Goal: Task Accomplishment & Management: Use online tool/utility

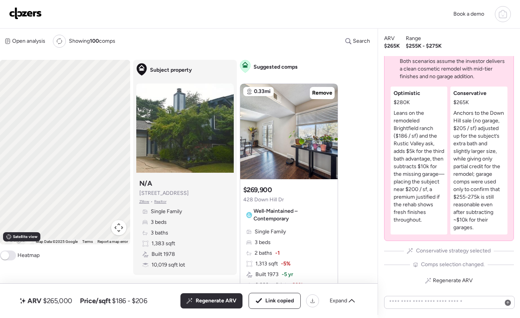
scroll to position [911, 0]
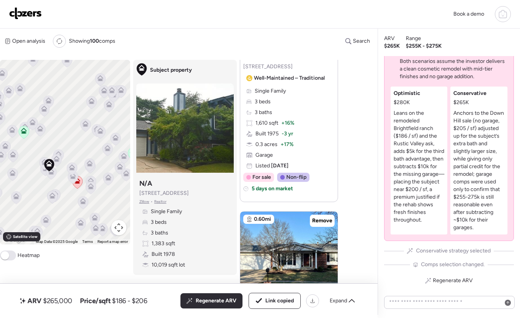
click at [34, 20] on link at bounding box center [25, 14] width 33 height 14
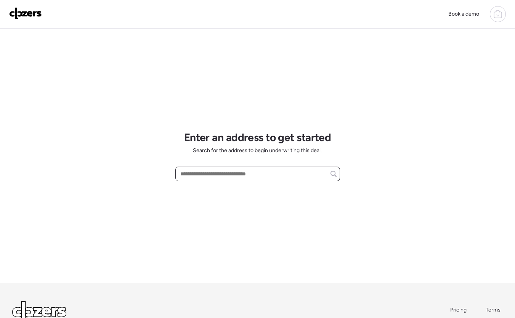
click at [293, 170] on input "text" at bounding box center [258, 173] width 158 height 11
paste input "**********"
click at [280, 176] on input "**********" at bounding box center [258, 173] width 158 height 11
type input "**********"
click at [502, 18] on div at bounding box center [497, 14] width 16 height 16
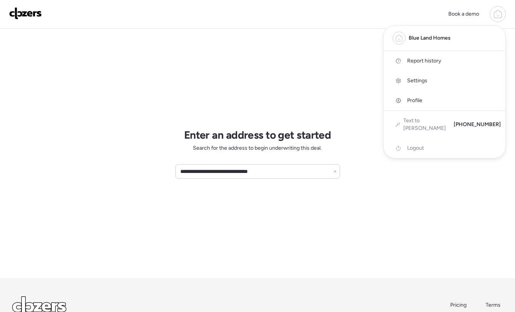
click at [432, 62] on span "Report history" at bounding box center [424, 61] width 34 height 8
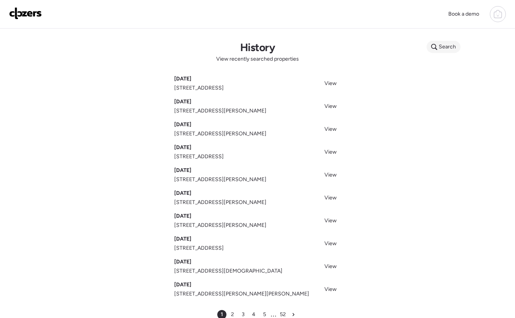
click at [451, 49] on span "Search" at bounding box center [446, 47] width 17 height 8
click at [452, 49] on input "text" at bounding box center [458, 48] width 56 height 11
paste input "**********"
click at [456, 52] on input "**********" at bounding box center [458, 48] width 56 height 11
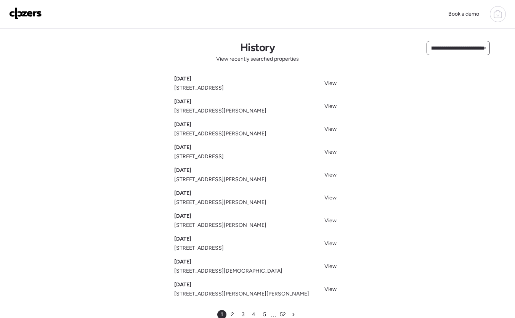
scroll to position [0, 0]
click at [469, 40] on div "**********" at bounding box center [257, 180] width 515 height 302
click at [461, 51] on input "**********" at bounding box center [458, 48] width 56 height 11
paste input "**********"
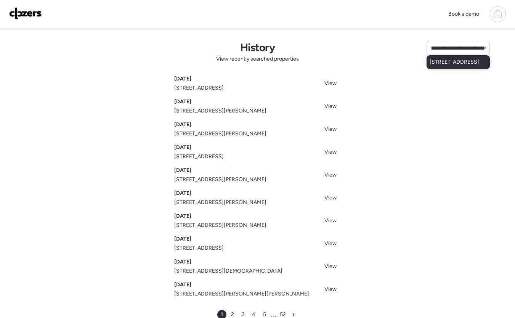
click at [455, 66] on span "27 Bellerive Country Clb, Saint Louis, MO, 63141" at bounding box center [454, 62] width 50 height 8
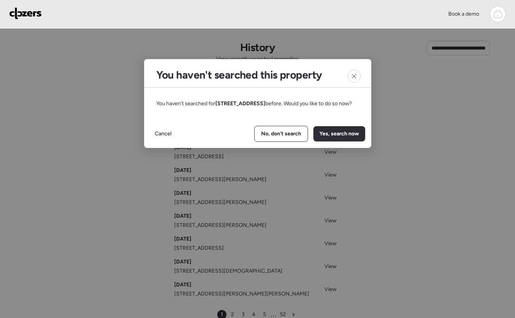
click at [336, 137] on span "Yes, search now" at bounding box center [339, 134] width 40 height 8
type input "**********"
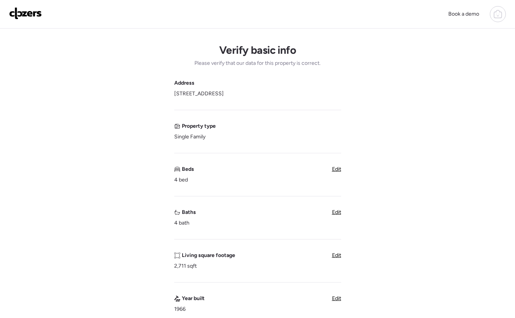
scroll to position [18, 0]
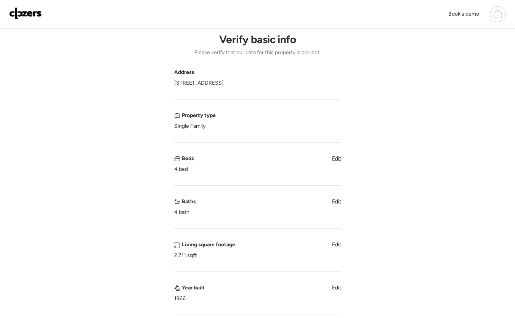
click at [337, 201] on span "Edit" at bounding box center [336, 201] width 9 height 6
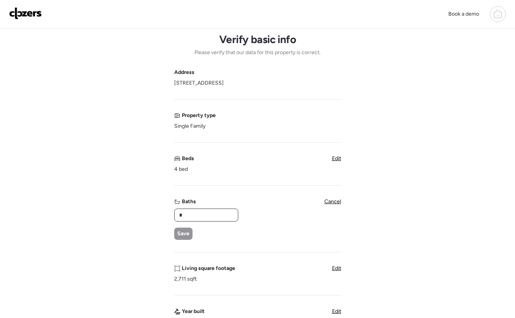
drag, startPoint x: 204, startPoint y: 216, endPoint x: 163, endPoint y: 209, distance: 41.3
click at [171, 212] on div "Verify basic info Please verify that our data for this property is correct. Add…" at bounding box center [257, 297] width 502 height 573
type input "*"
click at [184, 233] on span "Save" at bounding box center [183, 234] width 12 height 8
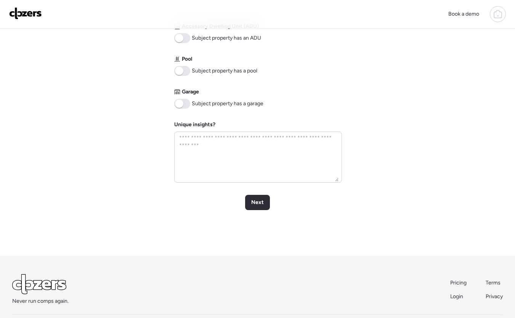
scroll to position [354, 0]
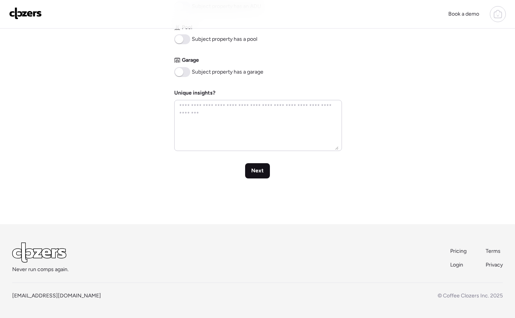
click at [257, 171] on span "Next" at bounding box center [257, 171] width 13 height 8
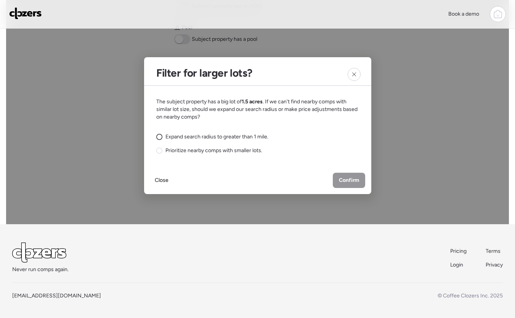
click at [234, 137] on span "Expand search radius to greater than 1 mile." at bounding box center [216, 137] width 103 height 8
click at [350, 181] on span "Confirm" at bounding box center [349, 180] width 20 height 8
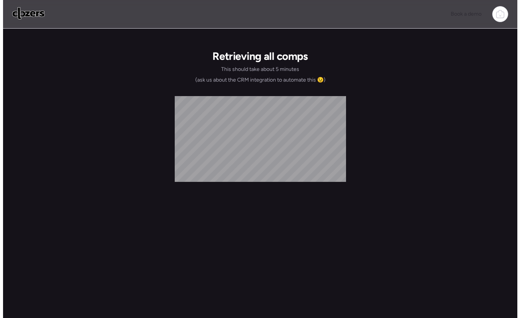
scroll to position [0, 0]
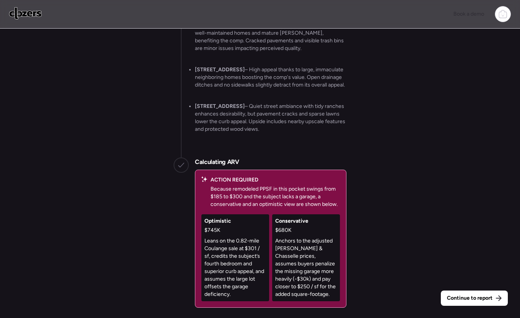
click at [314, 252] on p "Anchors to the adjusted Beauvais & Chasselle prices, assumes buyers penalize th…" at bounding box center [306, 267] width 62 height 61
click at [464, 293] on div "Continue to report" at bounding box center [474, 297] width 67 height 15
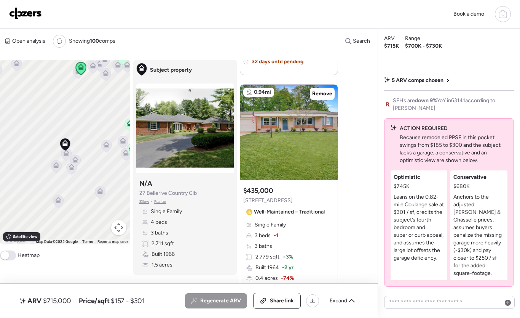
scroll to position [777, 0]
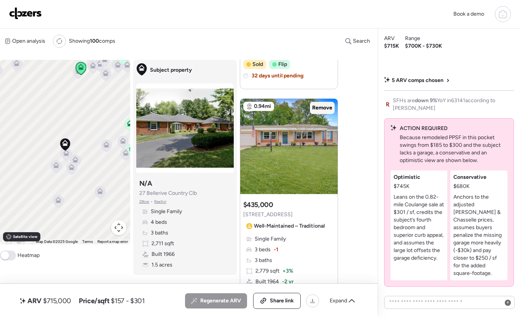
click at [320, 106] on span "Remove" at bounding box center [322, 108] width 20 height 8
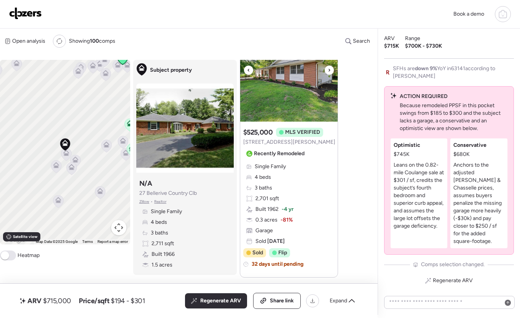
scroll to position [513, 0]
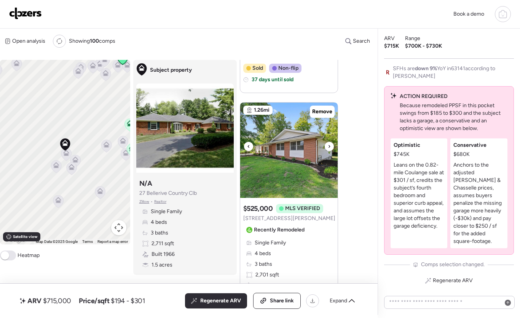
click at [328, 147] on icon at bounding box center [329, 146] width 3 height 9
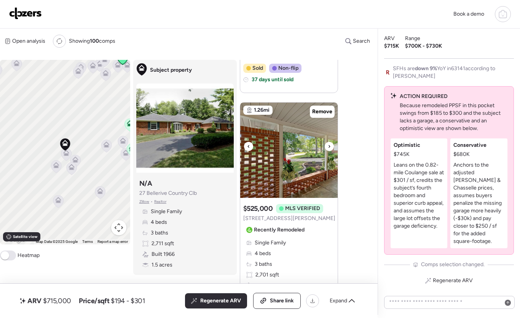
click at [328, 147] on icon at bounding box center [329, 146] width 3 height 9
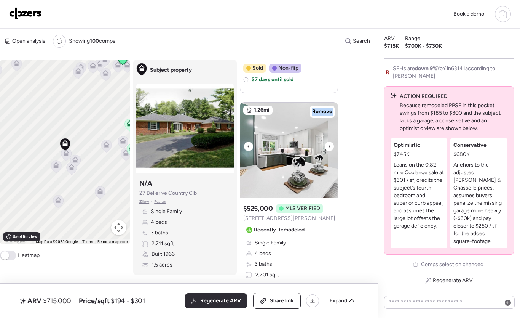
click at [328, 147] on icon at bounding box center [329, 146] width 3 height 9
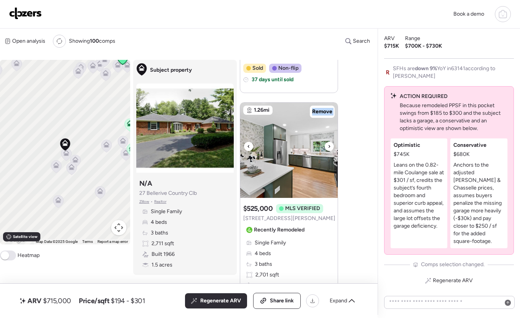
click at [328, 147] on icon at bounding box center [329, 146] width 3 height 9
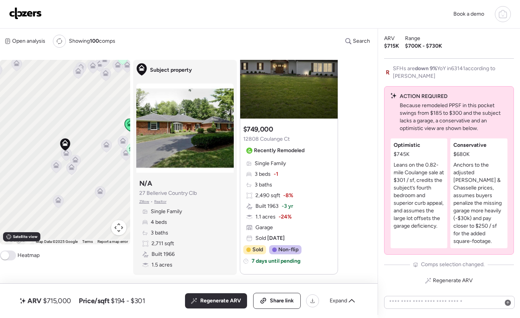
scroll to position [0, 0]
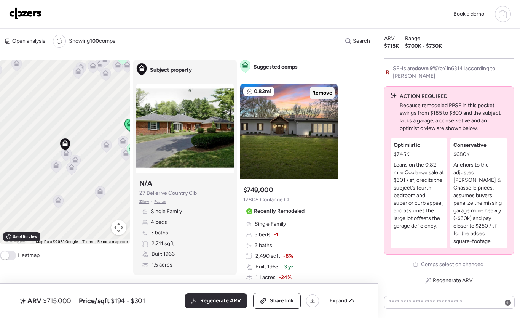
click at [325, 92] on span "Remove" at bounding box center [322, 93] width 20 height 8
click at [347, 304] on div "Expand" at bounding box center [342, 300] width 34 height 12
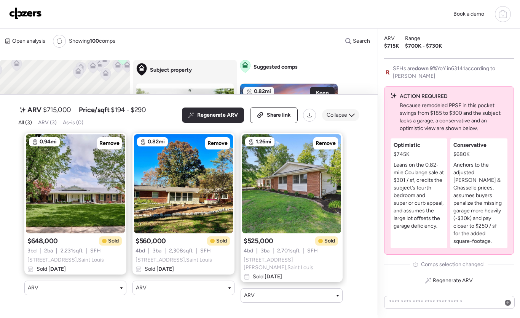
click at [344, 121] on div "Collapse" at bounding box center [340, 115] width 37 height 12
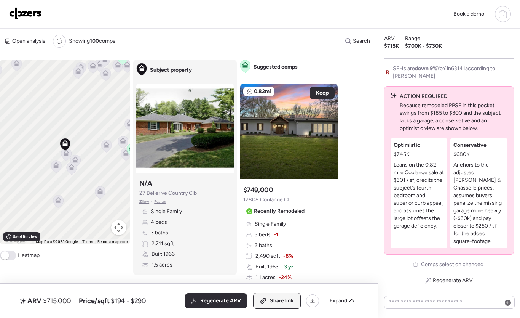
click at [289, 303] on span "Share link" at bounding box center [282, 301] width 24 height 8
click at [31, 17] on img at bounding box center [25, 13] width 33 height 12
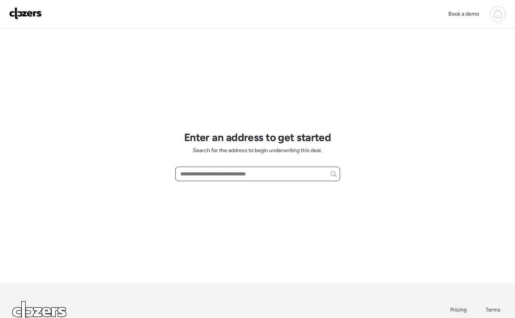
click at [206, 168] on input "text" at bounding box center [258, 173] width 158 height 11
paste input "**********"
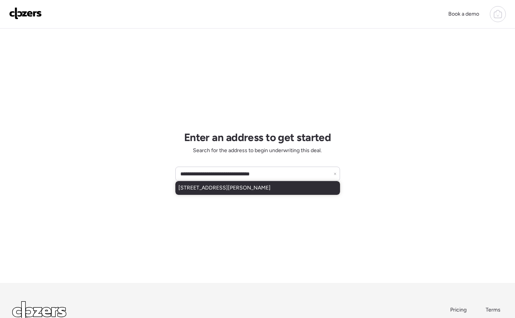
click at [253, 188] on span "[STREET_ADDRESS][PERSON_NAME]" at bounding box center [224, 188] width 92 height 8
type input "**********"
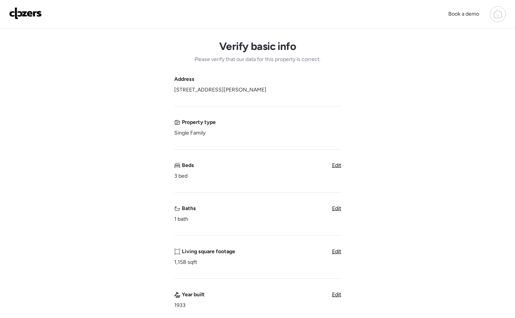
scroll to position [13, 0]
click at [334, 206] on span "Edit" at bounding box center [336, 206] width 9 height 6
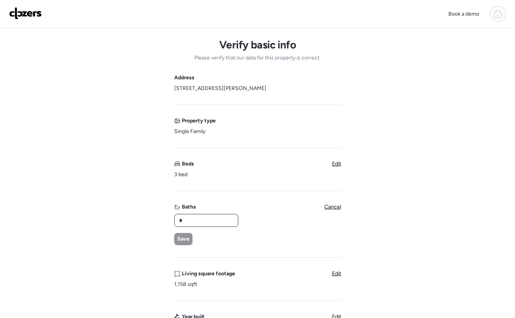
drag, startPoint x: 216, startPoint y: 219, endPoint x: 198, endPoint y: 218, distance: 17.9
click at [198, 219] on input "*" at bounding box center [205, 220] width 57 height 11
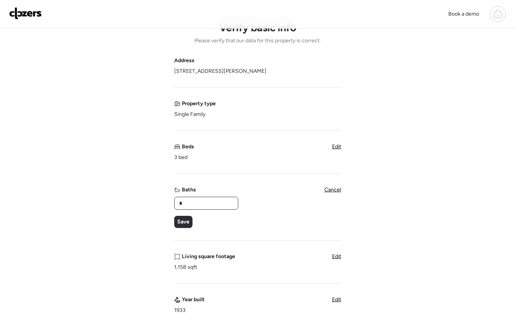
scroll to position [33, 0]
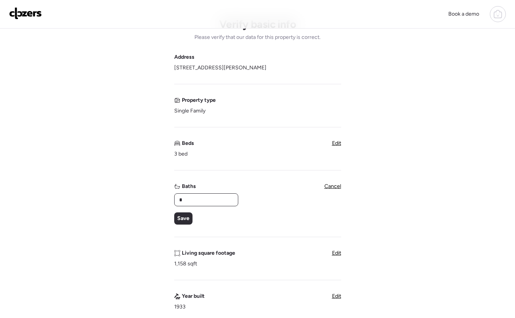
type input "*"
click at [183, 227] on div "Address 2215 Dawes Pl, Saint Louis, MO 63114 Property type Single Family Beds 3…" at bounding box center [257, 274] width 167 height 442
click at [185, 220] on span "Save" at bounding box center [183, 218] width 12 height 8
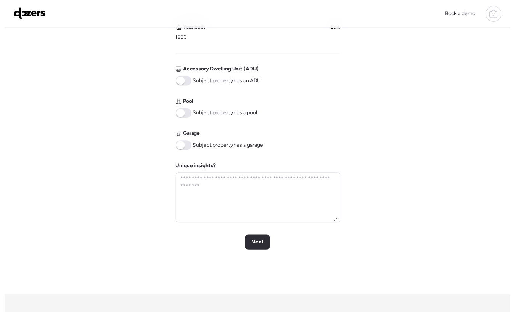
scroll to position [283, 0]
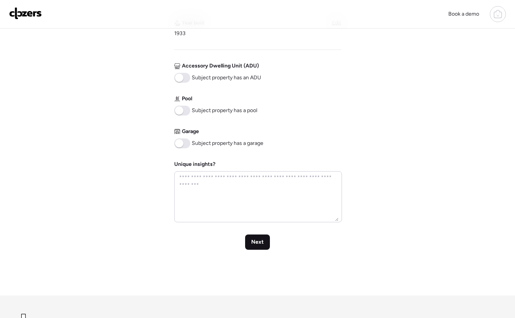
click at [253, 236] on div "Next" at bounding box center [257, 241] width 25 height 15
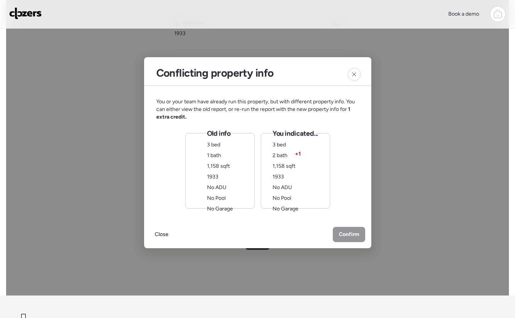
click at [298, 175] on div "You indicated... 3 bed 2 bath + 1 1,158 sqft 1933 No ADU No Pool No Garage" at bounding box center [294, 171] width 45 height 84
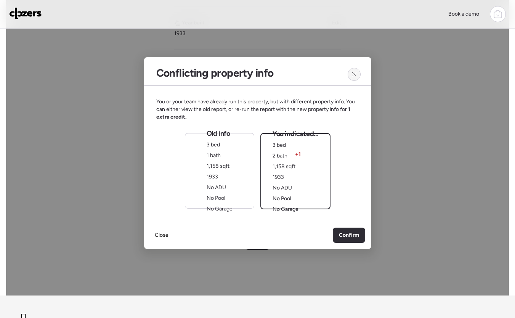
click at [355, 73] on icon at bounding box center [354, 74] width 6 height 6
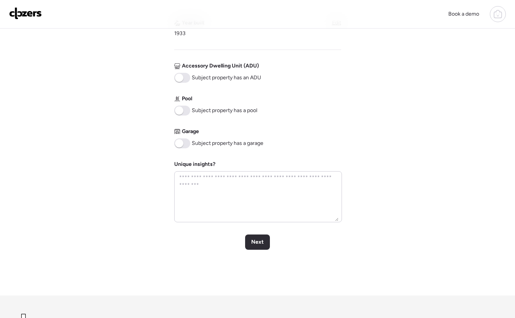
click at [492, 21] on div "Book a demo" at bounding box center [474, 14] width 62 height 16
click at [498, 19] on div at bounding box center [497, 14] width 16 height 16
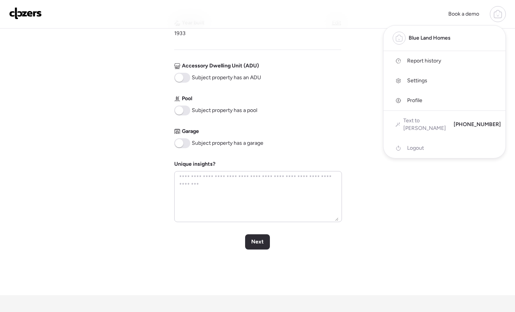
click at [442, 60] on link "Report history" at bounding box center [444, 61] width 122 height 20
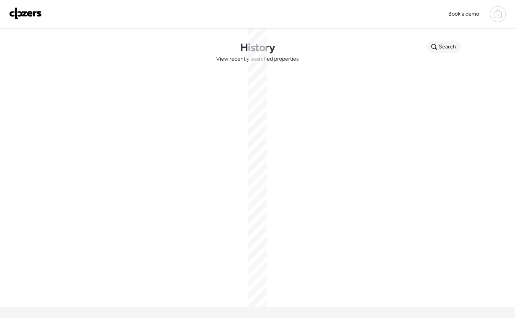
click at [444, 48] on span "Search" at bounding box center [446, 47] width 17 height 8
click at [444, 48] on input "text" at bounding box center [458, 48] width 56 height 11
paste input "**********"
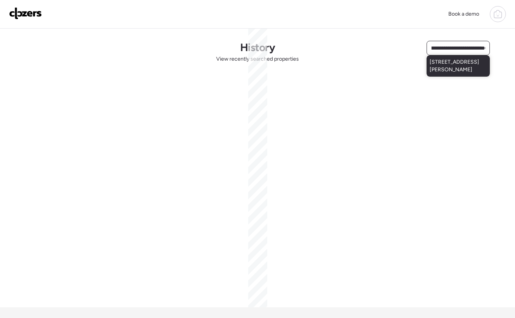
type input "**********"
click at [449, 70] on span "238 Williams Blvd, Saint Louis, MO, 63135" at bounding box center [457, 65] width 57 height 15
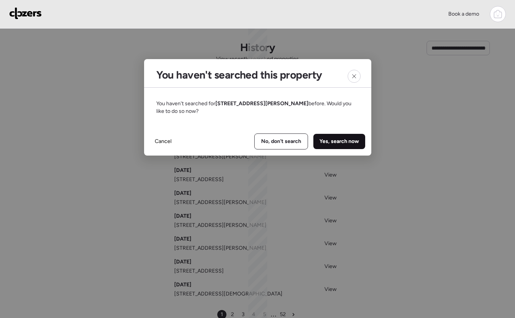
click at [344, 138] on span "Yes, search now" at bounding box center [339, 141] width 40 height 8
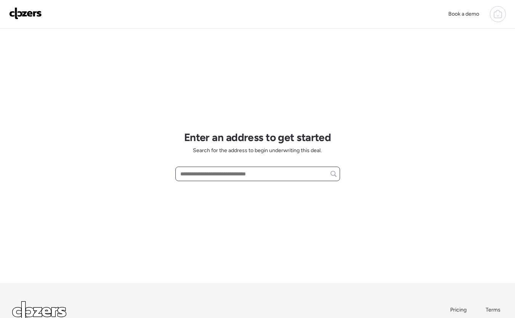
click at [231, 173] on input "text" at bounding box center [258, 173] width 158 height 11
paste input "**********"
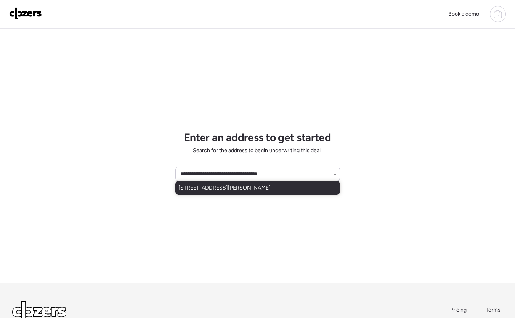
click at [246, 192] on span "238 Williams Blvd, Saint Louis, MO, 63135" at bounding box center [224, 188] width 92 height 8
type input "**********"
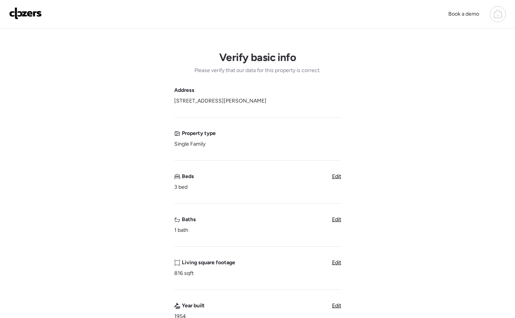
click at [334, 219] on span "Edit" at bounding box center [336, 219] width 9 height 6
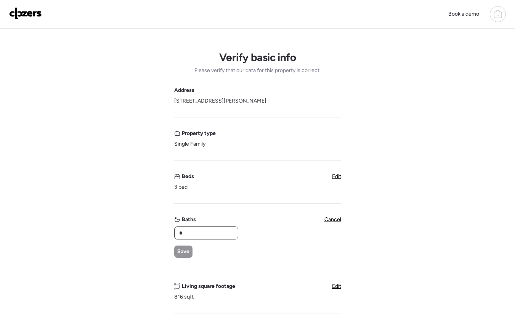
drag, startPoint x: 186, startPoint y: 233, endPoint x: 159, endPoint y: 233, distance: 27.0
click at [159, 233] on div "Verify basic info Please verify that our data for this property is correct. Add…" at bounding box center [257, 315] width 502 height 573
type input "*"
click at [187, 251] on span "Save" at bounding box center [183, 252] width 12 height 8
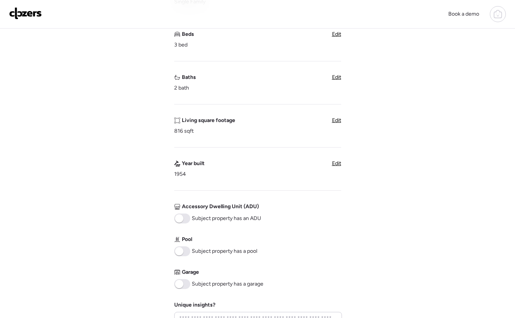
scroll to position [354, 0]
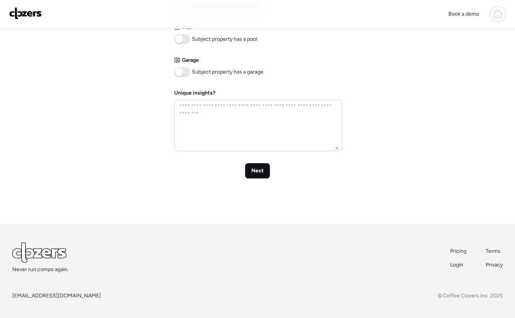
click at [257, 171] on span "Next" at bounding box center [257, 171] width 13 height 8
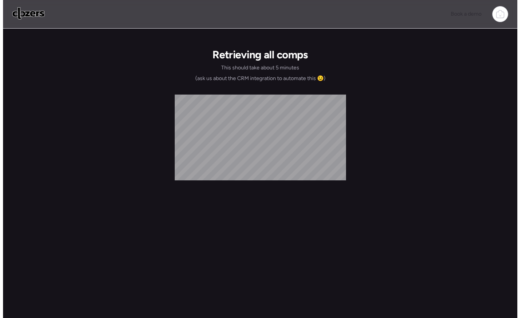
scroll to position [0, 0]
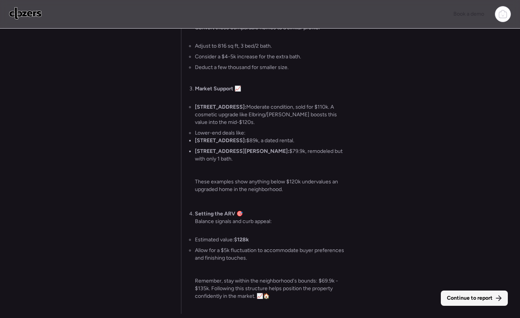
click at [450, 297] on span "Continue to report" at bounding box center [470, 298] width 46 height 8
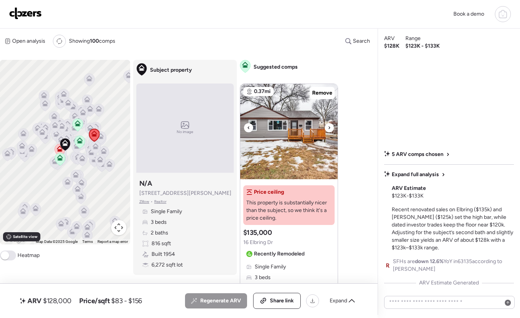
click at [330, 130] on icon at bounding box center [329, 127] width 3 height 9
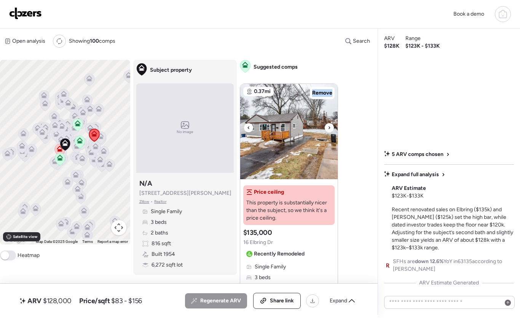
click at [330, 130] on icon at bounding box center [329, 127] width 3 height 9
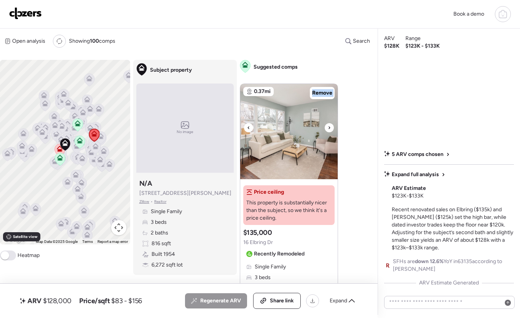
click at [330, 130] on icon at bounding box center [329, 127] width 3 height 9
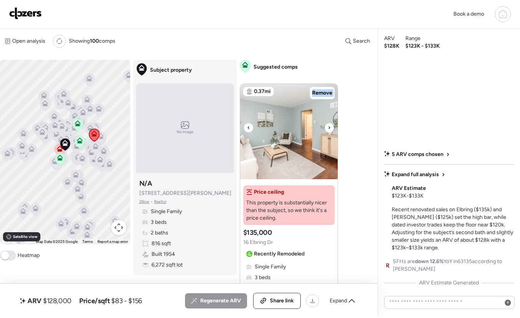
click at [330, 130] on icon at bounding box center [329, 127] width 3 height 9
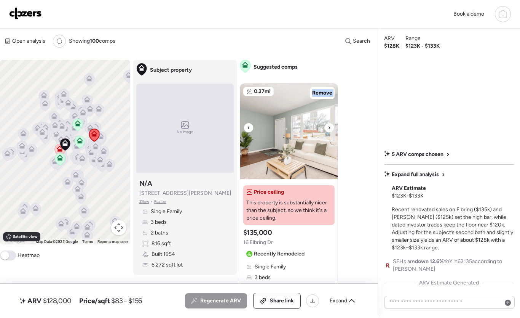
click at [330, 130] on icon at bounding box center [329, 127] width 3 height 9
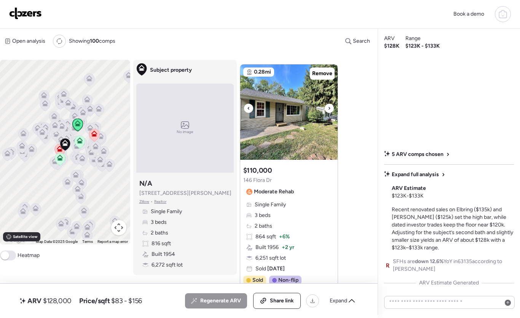
scroll to position [378, 0]
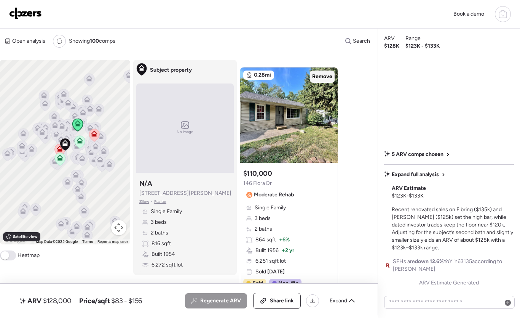
click at [325, 79] on span "Remove" at bounding box center [322, 77] width 20 height 8
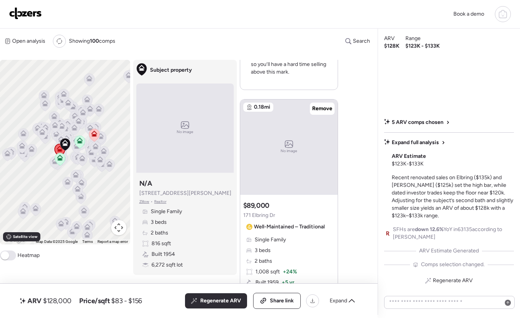
scroll to position [1195, 0]
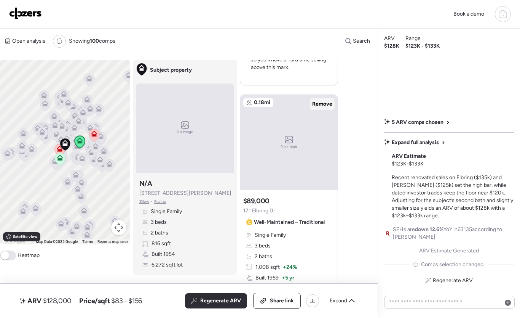
click at [325, 102] on span "Remove" at bounding box center [322, 104] width 20 height 8
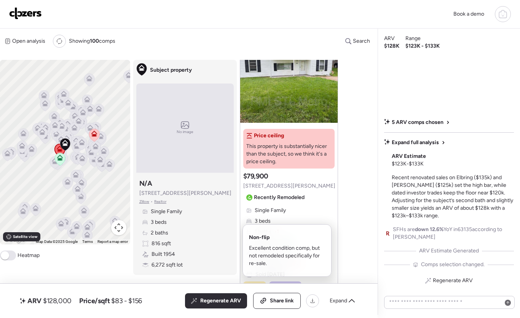
scroll to position [894, 0]
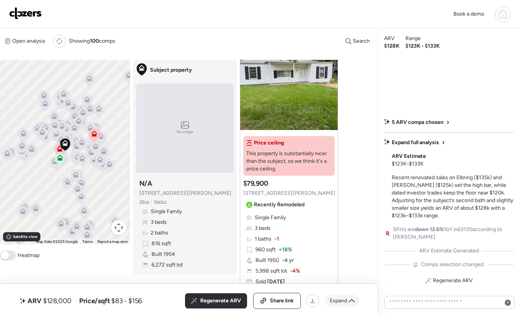
click at [341, 305] on div "Expand" at bounding box center [342, 300] width 34 height 12
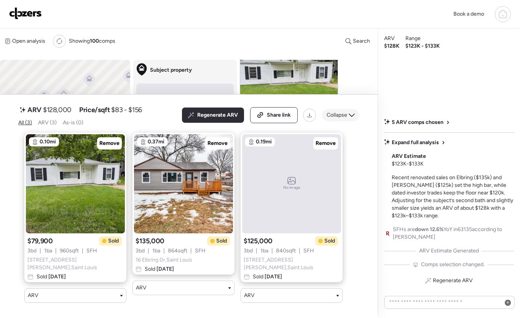
click at [346, 117] on span "Collapse" at bounding box center [337, 115] width 21 height 8
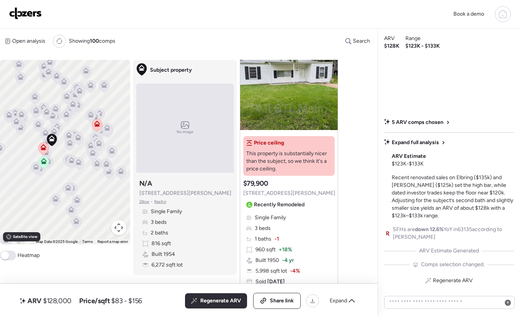
click at [67, 133] on icon at bounding box center [69, 135] width 6 height 6
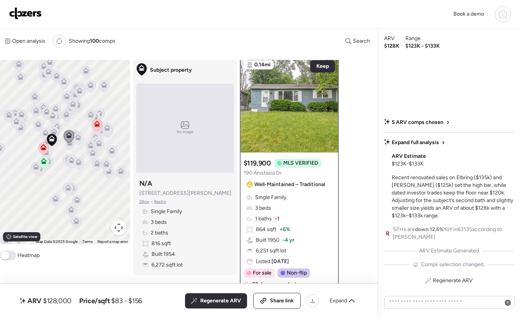
scroll to position [0, 0]
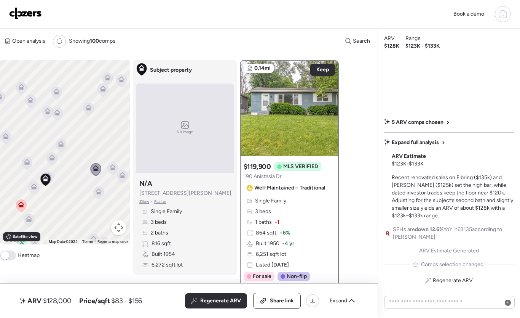
click at [32, 187] on icon at bounding box center [33, 188] width 5 height 2
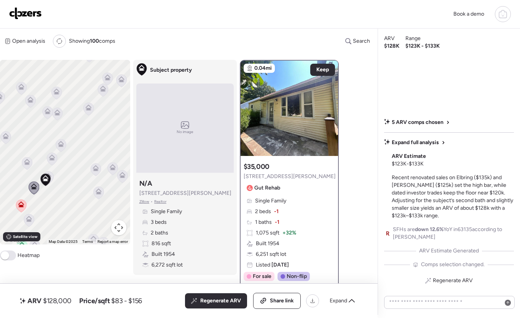
click at [54, 176] on div "To activate drag with keyboard, press Alt + Enter. Once in keyboard drag state,…" at bounding box center [65, 152] width 130 height 184
click at [51, 178] on icon at bounding box center [48, 177] width 10 height 13
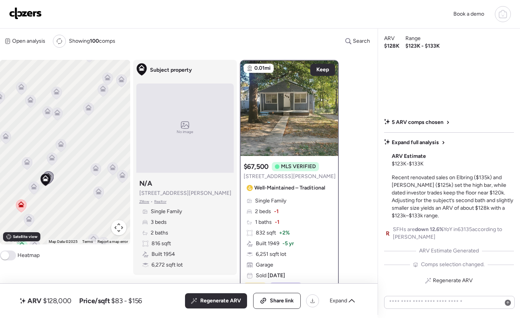
click at [55, 158] on icon at bounding box center [52, 159] width 10 height 13
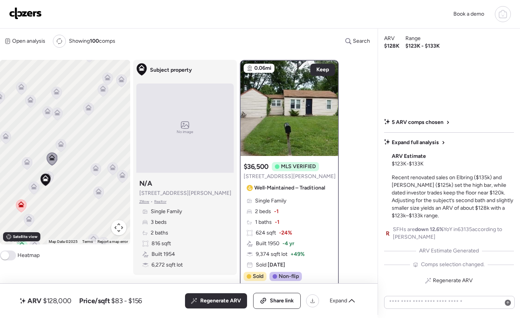
click at [24, 162] on icon at bounding box center [27, 160] width 6 height 3
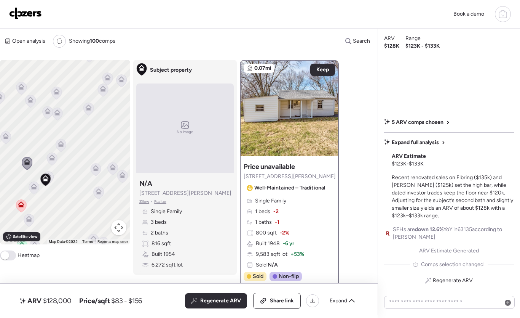
click at [62, 149] on icon at bounding box center [61, 145] width 10 height 13
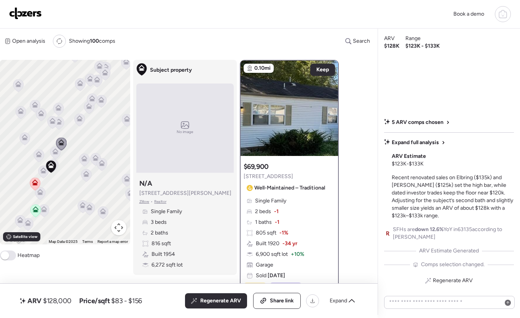
click at [36, 155] on icon at bounding box center [39, 152] width 6 height 3
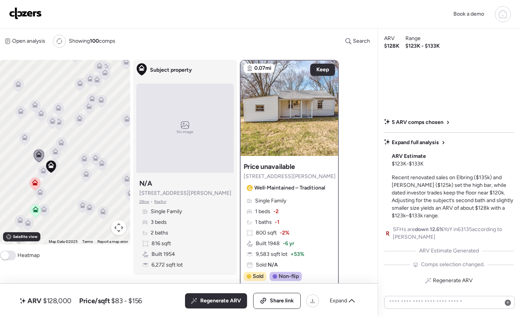
click at [26, 137] on icon at bounding box center [25, 137] width 6 height 6
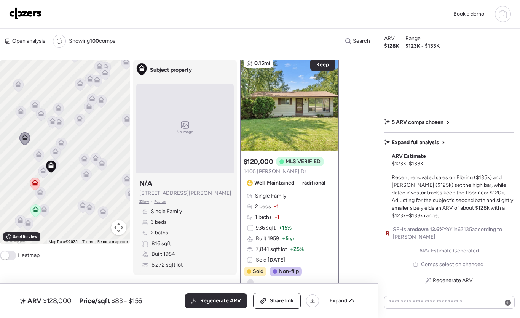
scroll to position [26, 0]
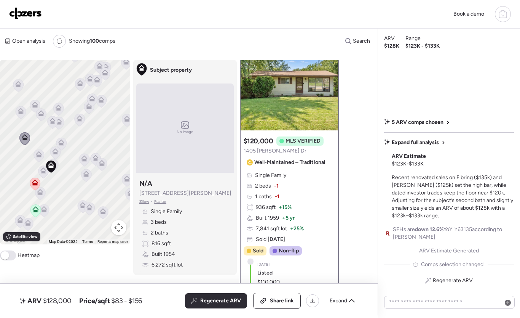
click at [62, 147] on icon at bounding box center [61, 143] width 10 height 13
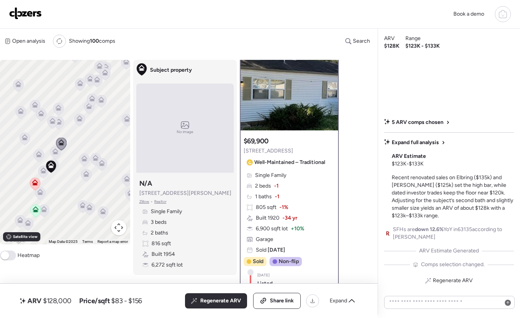
scroll to position [0, 0]
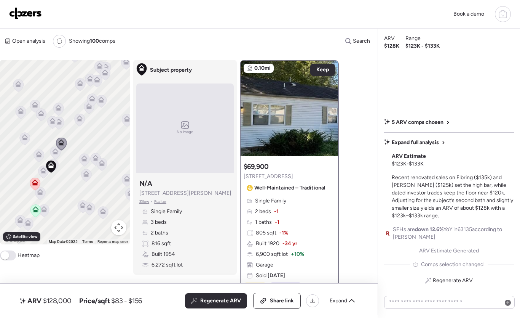
click at [52, 155] on icon at bounding box center [55, 153] width 10 height 13
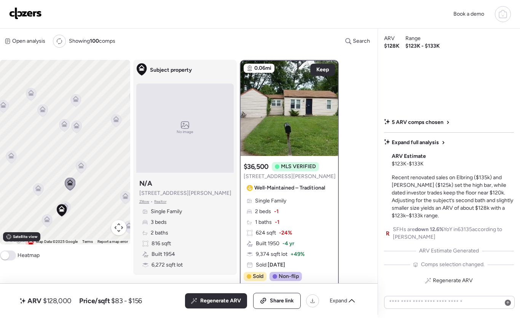
click at [61, 128] on icon at bounding box center [64, 125] width 10 height 13
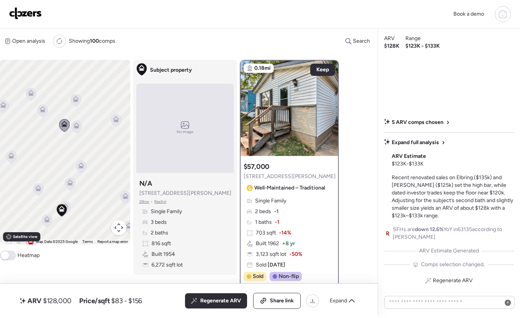
click at [84, 131] on div "To activate drag with keyboard, press Alt + Enter. Once in keyboard drag state,…" at bounding box center [65, 152] width 130 height 184
click at [43, 113] on icon at bounding box center [43, 110] width 10 height 13
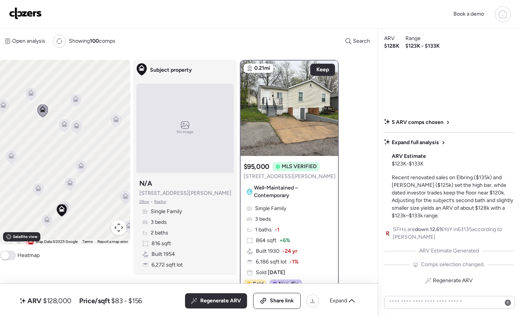
click at [33, 95] on icon at bounding box center [31, 93] width 6 height 6
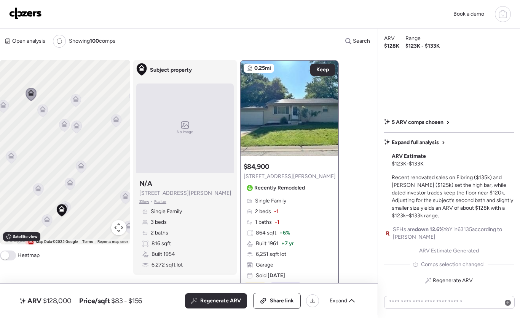
click at [34, 112] on div "To activate drag with keyboard, press Alt + Enter. Once in keyboard drag state,…" at bounding box center [65, 152] width 130 height 184
click at [331, 106] on div at bounding box center [329, 104] width 9 height 9
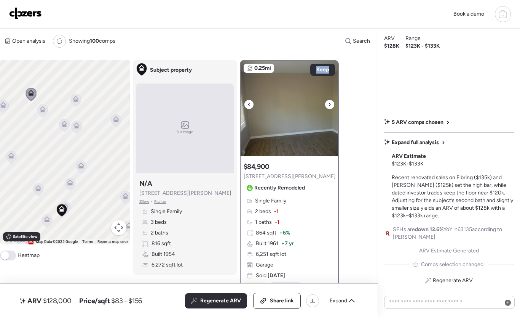
click at [331, 106] on div at bounding box center [329, 104] width 9 height 9
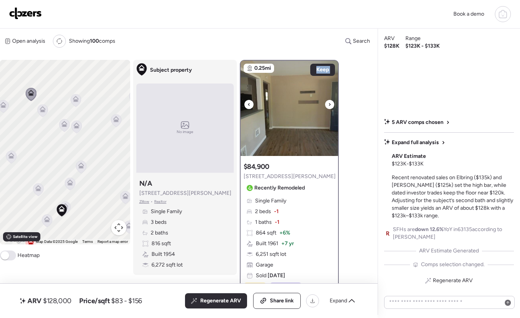
click at [331, 106] on div at bounding box center [329, 104] width 9 height 9
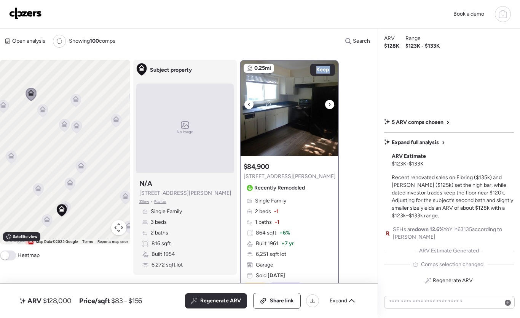
click at [331, 106] on div at bounding box center [329, 104] width 9 height 9
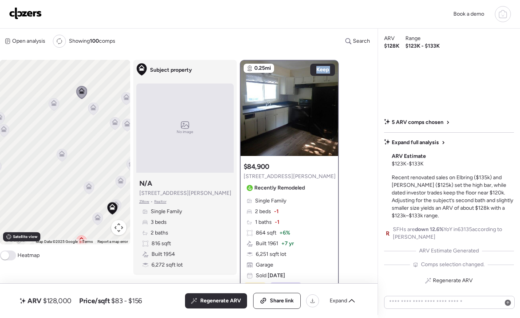
drag, startPoint x: 30, startPoint y: 144, endPoint x: 82, endPoint y: 142, distance: 51.8
click at [82, 142] on div "To activate drag with keyboard, press Alt + Enter. Once in keyboard drag state,…" at bounding box center [65, 152] width 130 height 184
click at [64, 156] on icon at bounding box center [62, 156] width 5 height 2
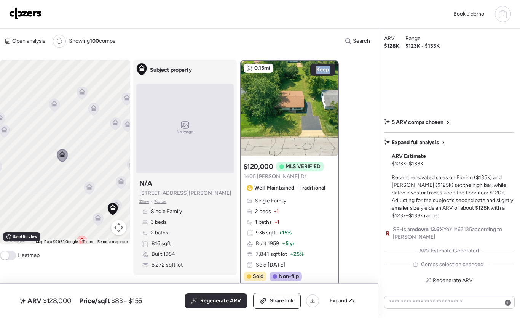
click at [5, 257] on span at bounding box center [5, 255] width 8 height 8
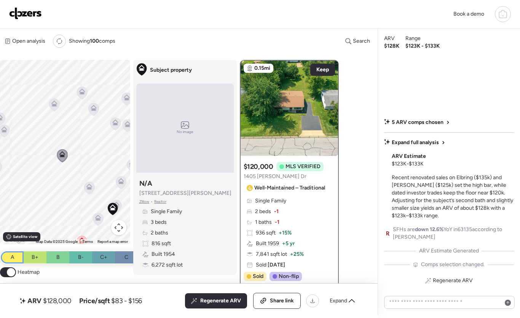
click at [16, 258] on div "A" at bounding box center [12, 257] width 23 height 12
click at [30, 259] on div "B+" at bounding box center [35, 257] width 23 height 12
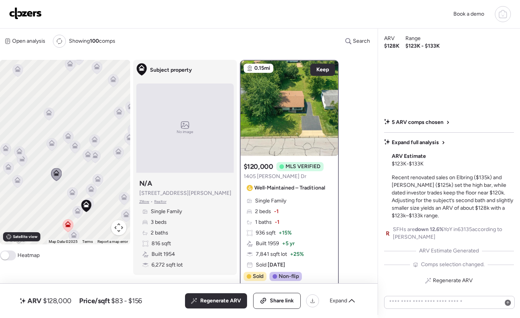
click at [17, 184] on icon at bounding box center [18, 181] width 10 height 13
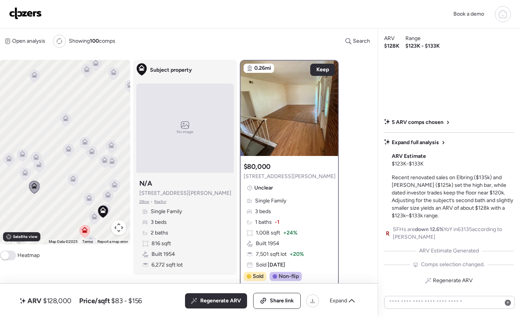
drag, startPoint x: 27, startPoint y: 191, endPoint x: 45, endPoint y: 197, distance: 18.8
click at [45, 197] on div "To activate drag with keyboard, press Alt + Enter. Once in keyboard drag state,…" at bounding box center [65, 152] width 130 height 184
click at [41, 170] on icon at bounding box center [39, 165] width 10 height 13
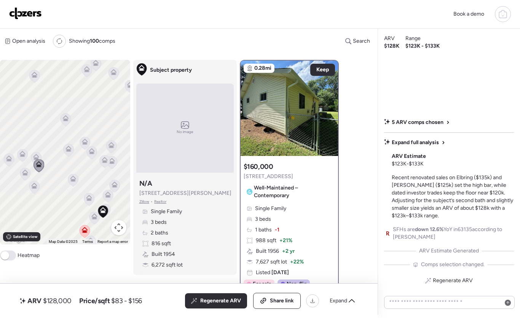
click at [37, 157] on icon at bounding box center [36, 155] width 6 height 3
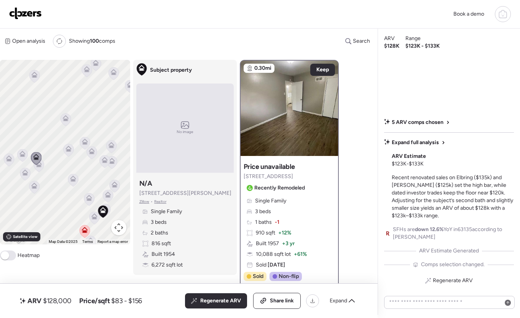
click at [39, 168] on icon at bounding box center [39, 165] width 10 height 13
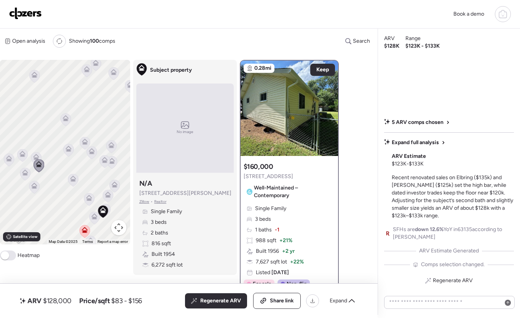
click at [63, 149] on div "To activate drag with keyboard, press Alt + Enter. Once in keyboard drag state,…" at bounding box center [65, 152] width 130 height 184
click at [66, 150] on icon at bounding box center [69, 148] width 6 height 6
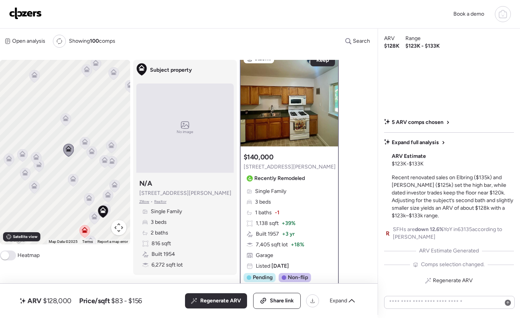
scroll to position [3, 0]
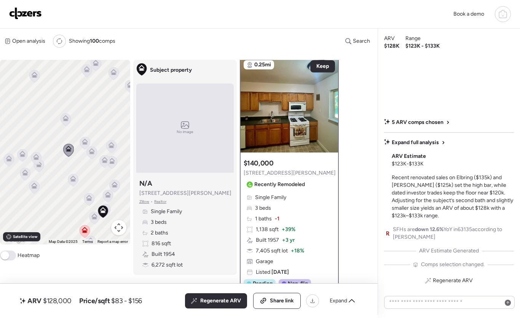
click at [70, 122] on icon at bounding box center [65, 119] width 11 height 13
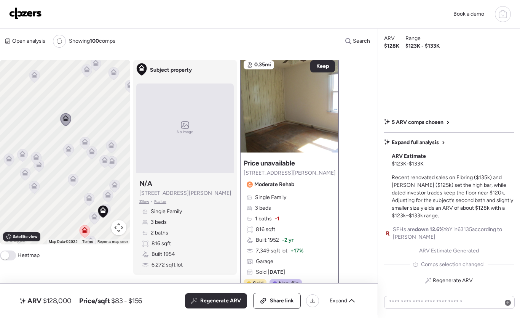
scroll to position [0, 0]
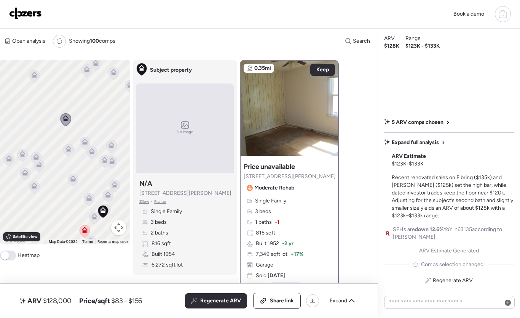
click at [80, 144] on icon at bounding box center [85, 143] width 10 height 13
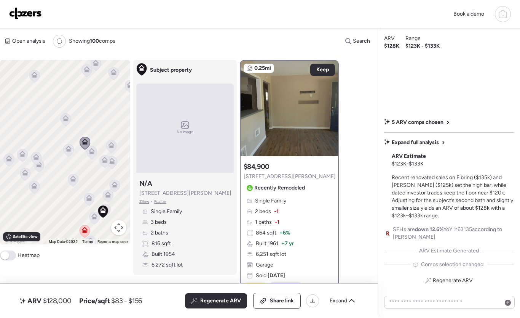
click at [68, 149] on icon at bounding box center [69, 148] width 6 height 6
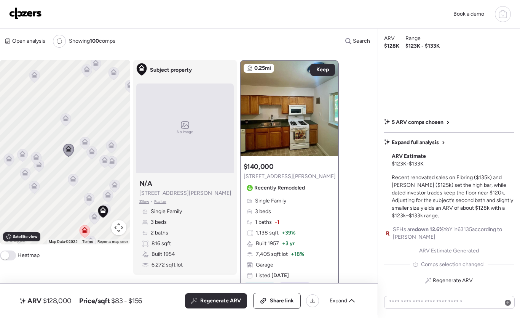
click at [84, 144] on icon at bounding box center [84, 143] width 5 height 2
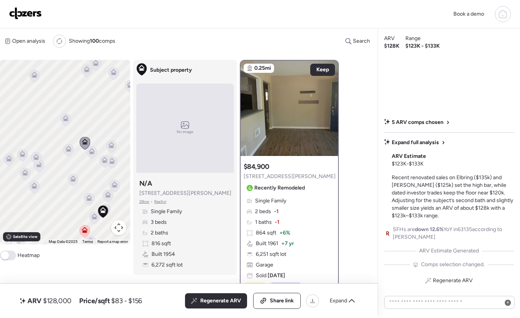
click at [86, 152] on icon at bounding box center [91, 152] width 11 height 13
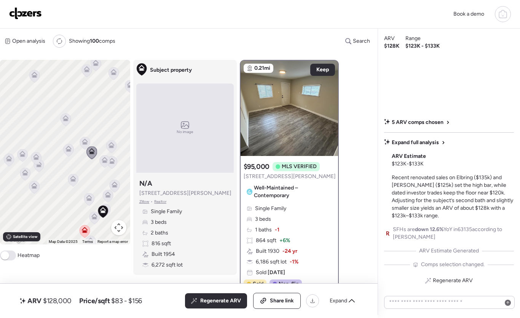
click at [103, 160] on icon at bounding box center [105, 158] width 6 height 3
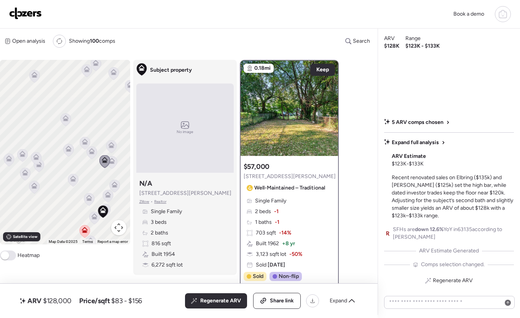
click at [110, 166] on icon at bounding box center [104, 161] width 11 height 13
click at [112, 161] on icon at bounding box center [112, 161] width 6 height 6
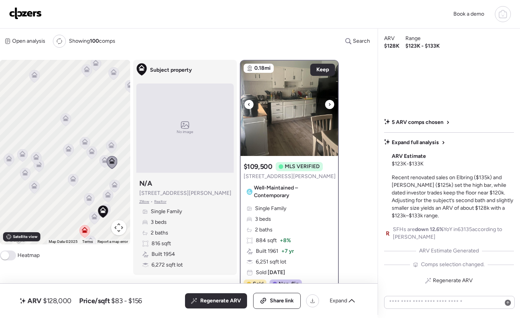
click at [328, 102] on icon at bounding box center [329, 104] width 3 height 9
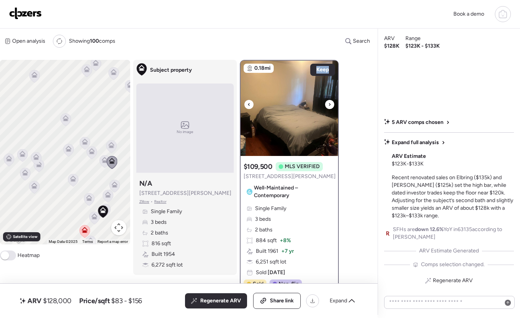
click at [328, 102] on icon at bounding box center [329, 104] width 3 height 9
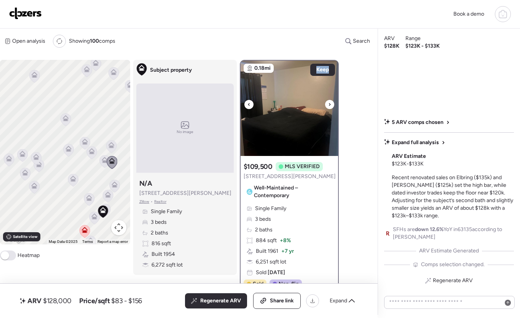
click at [328, 102] on icon at bounding box center [329, 104] width 3 height 9
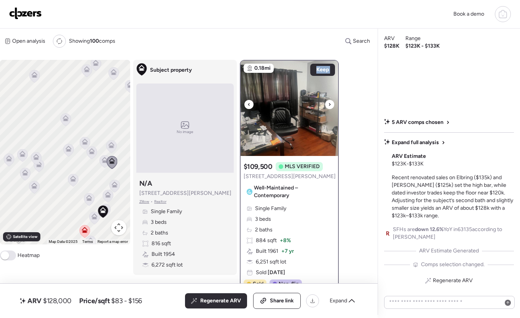
click at [328, 102] on icon at bounding box center [329, 104] width 3 height 9
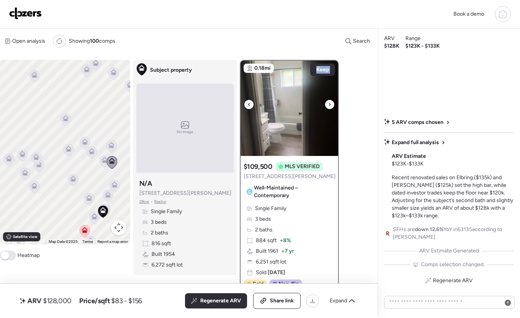
click at [328, 102] on icon at bounding box center [329, 104] width 3 height 9
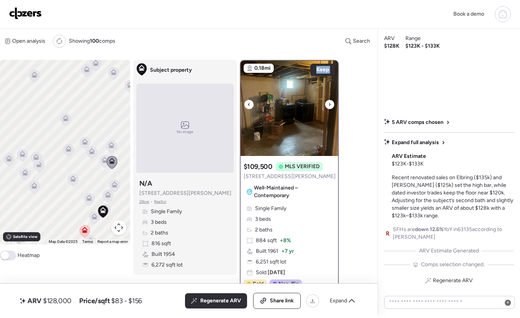
click at [328, 102] on icon at bounding box center [329, 104] width 3 height 9
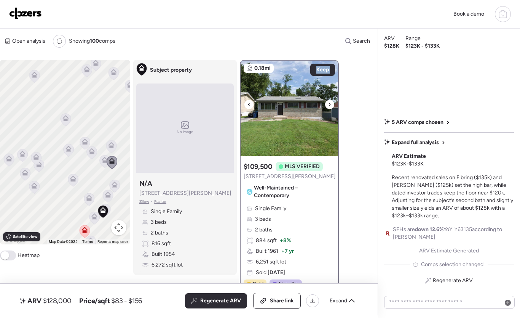
click at [328, 102] on icon at bounding box center [329, 104] width 3 height 9
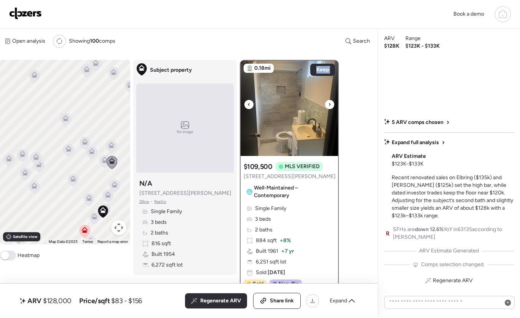
click at [254, 105] on img at bounding box center [290, 108] width 98 height 95
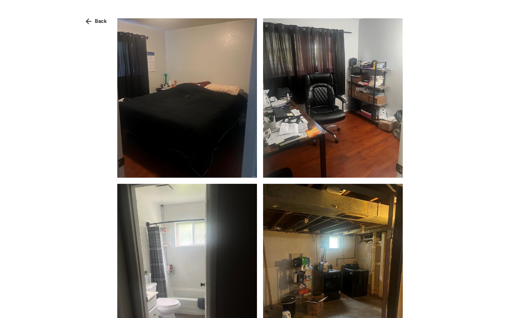
scroll to position [369, 0]
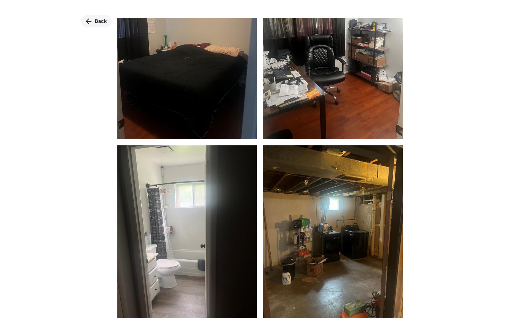
click at [97, 16] on div "Back" at bounding box center [96, 21] width 30 height 12
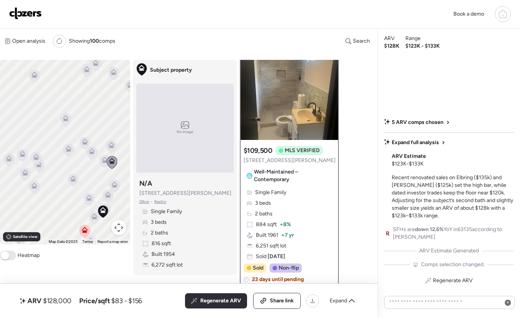
scroll to position [0, 0]
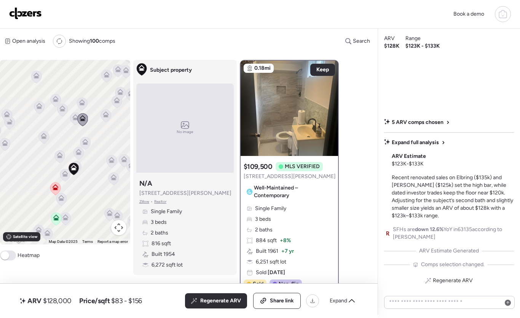
drag, startPoint x: 82, startPoint y: 170, endPoint x: 51, endPoint y: 126, distance: 53.7
click at [51, 126] on div "To activate drag with keyboard, press Alt + Enter. Once in keyboard drag state,…" at bounding box center [65, 152] width 130 height 184
click at [53, 185] on icon at bounding box center [54, 185] width 6 height 6
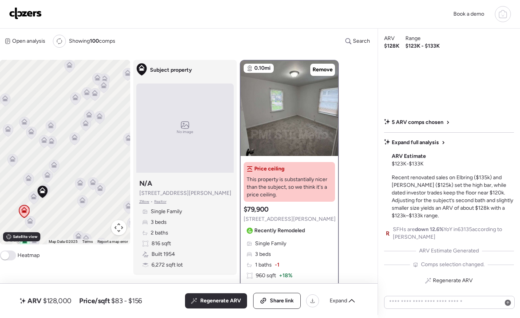
drag, startPoint x: 102, startPoint y: 146, endPoint x: 68, endPoint y: 172, distance: 42.4
click at [68, 172] on div "To activate drag with keyboard, press Alt + Enter. Once in keyboard drag state,…" at bounding box center [65, 152] width 130 height 184
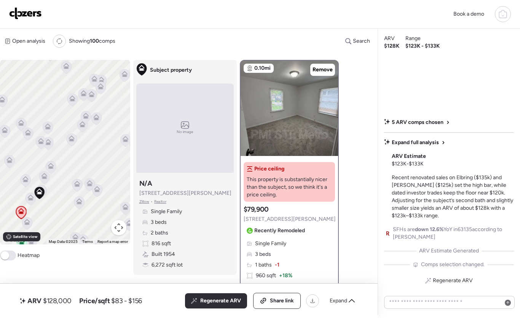
click at [69, 136] on icon at bounding box center [72, 138] width 6 height 6
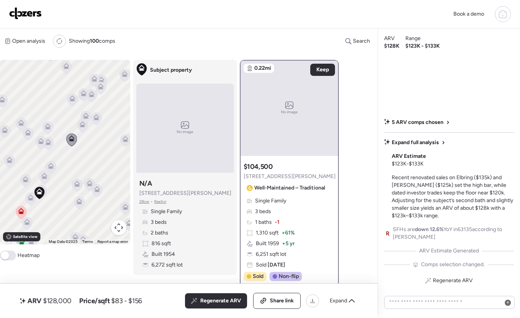
click at [85, 131] on icon at bounding box center [82, 126] width 10 height 13
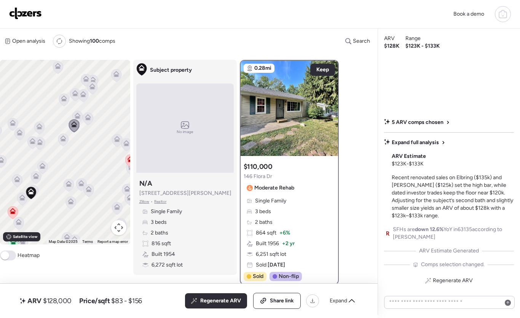
drag, startPoint x: 105, startPoint y: 137, endPoint x: 95, endPoint y: 137, distance: 10.3
click at [95, 137] on div "To activate drag with keyboard, press Alt + Enter. Once in keyboard drag state,…" at bounding box center [65, 152] width 130 height 184
click at [117, 141] on icon at bounding box center [116, 140] width 5 height 2
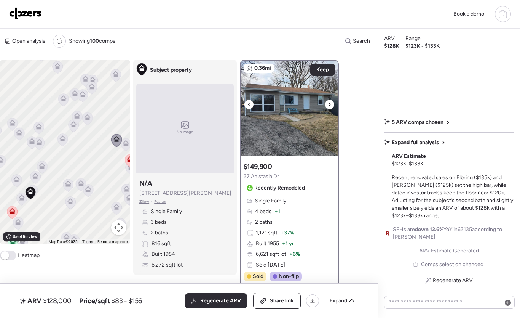
click at [327, 104] on div at bounding box center [329, 104] width 9 height 9
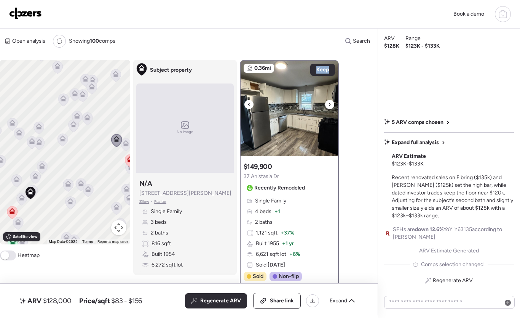
click at [327, 104] on div at bounding box center [329, 104] width 9 height 9
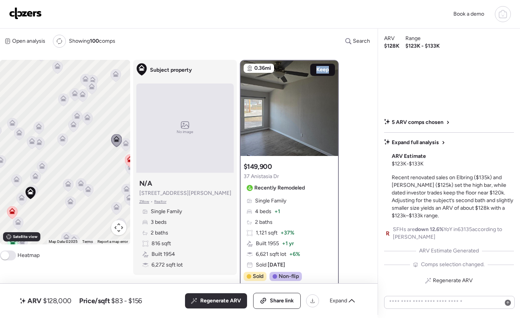
click at [320, 71] on span "Keep" at bounding box center [323, 70] width 13 height 8
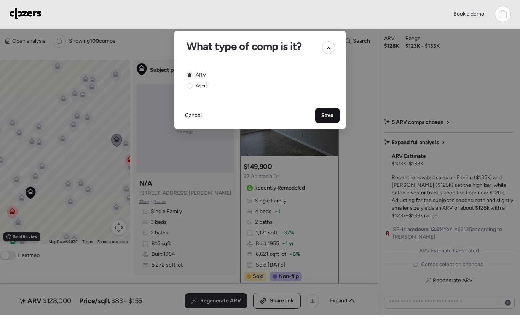
click at [319, 112] on div "Save" at bounding box center [327, 115] width 24 height 15
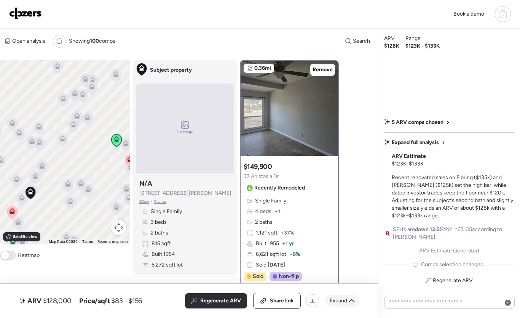
click at [345, 301] on span "Expand" at bounding box center [339, 301] width 18 height 8
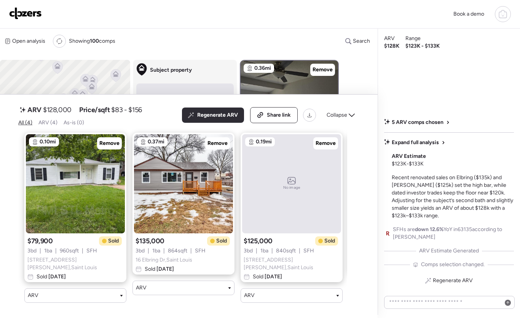
click at [318, 187] on div "No image" at bounding box center [291, 183] width 99 height 99
click at [290, 259] on span "6833 Eisele St , Saint Louis" at bounding box center [292, 263] width 96 height 15
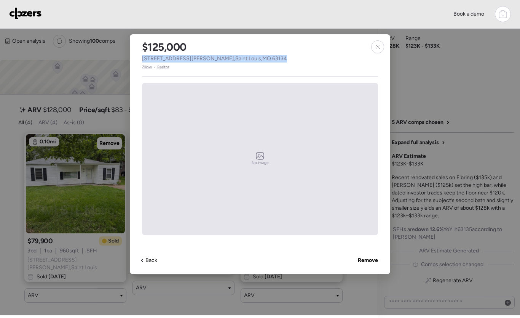
drag, startPoint x: 235, startPoint y: 63, endPoint x: 142, endPoint y: 58, distance: 93.8
click at [142, 58] on div "$125,000 6833 Eisele St , Saint Louis , MO 63134 Zillow • Realtor" at bounding box center [214, 52] width 169 height 36
copy span "6833 Eisele St , Saint Louis , MO 63134"
click at [382, 50] on div at bounding box center [377, 46] width 13 height 13
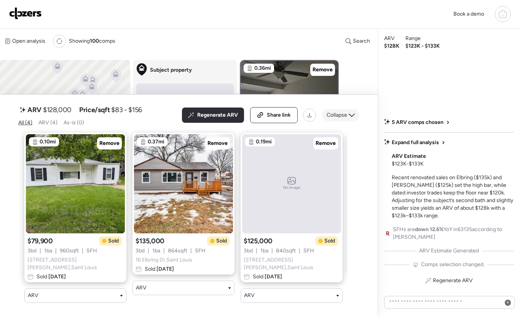
click at [351, 121] on div "Collapse" at bounding box center [340, 115] width 37 height 12
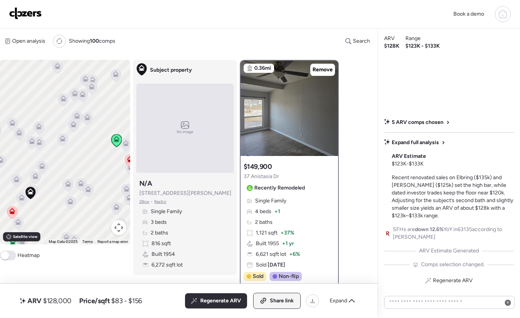
click at [280, 304] on div "Share link" at bounding box center [277, 300] width 47 height 15
click at [220, 300] on span "Regenerate ARV" at bounding box center [216, 301] width 41 height 8
